Goal: Find specific page/section: Find specific page/section

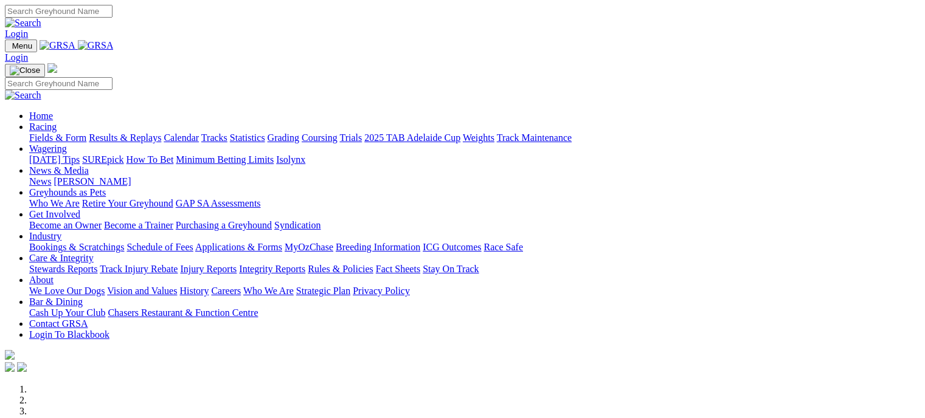
click at [57, 122] on link "Racing" at bounding box center [42, 127] width 27 height 10
click at [54, 133] on link "Fields & Form" at bounding box center [57, 138] width 57 height 10
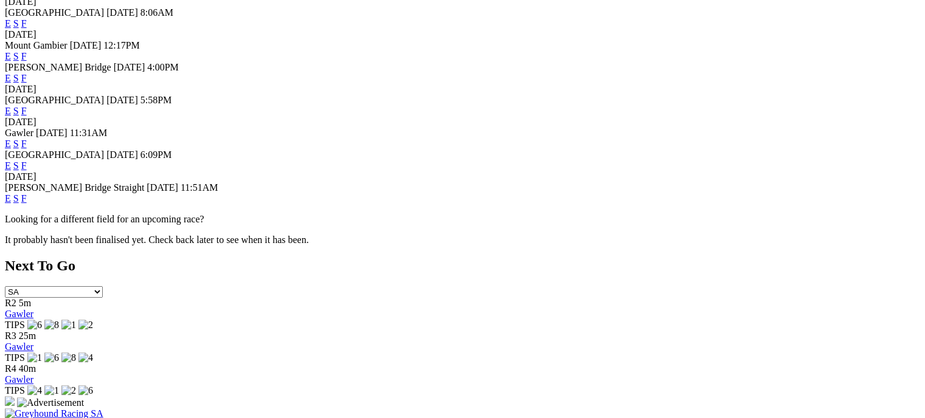
scroll to position [470, 0]
click at [27, 202] on link "F" at bounding box center [23, 196] width 5 height 10
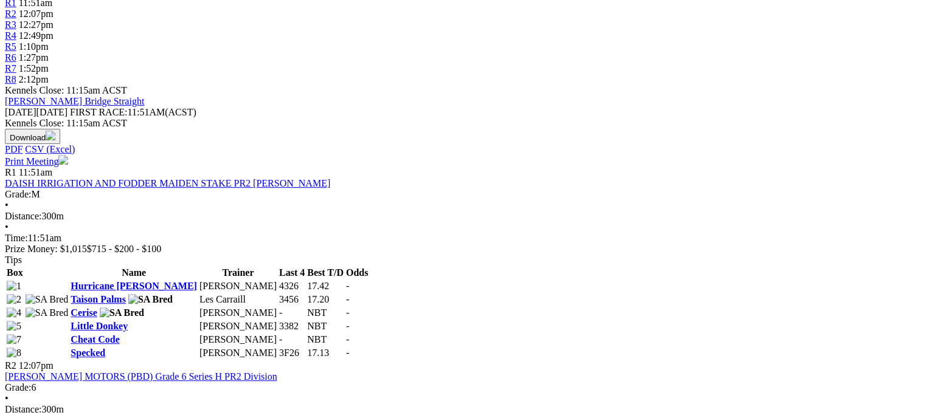
scroll to position [429, 0]
